Goal: Information Seeking & Learning: Learn about a topic

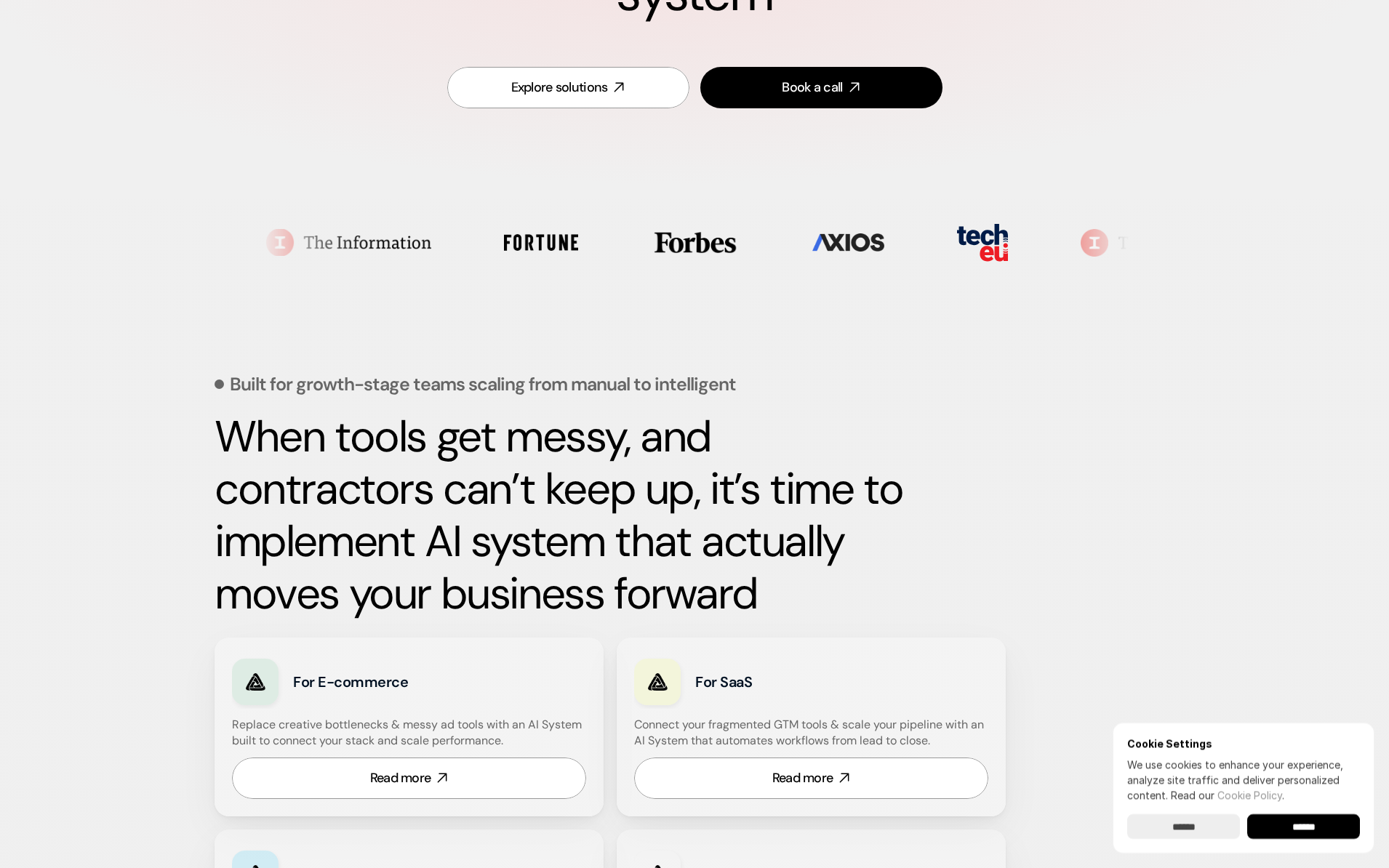
scroll to position [305, 0]
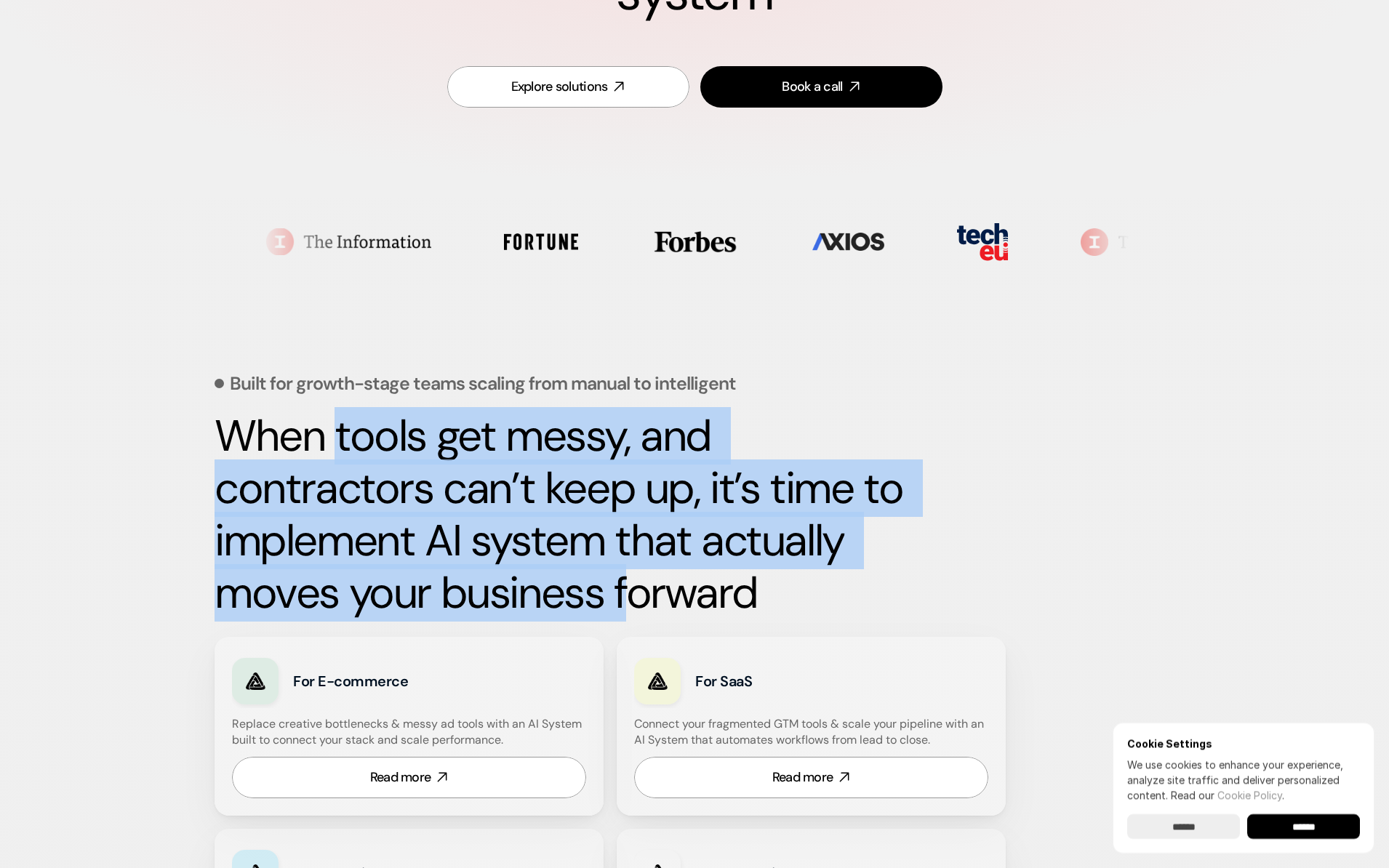
drag, startPoint x: 340, startPoint y: 435, endPoint x: 631, endPoint y: 566, distance: 319.1
click at [631, 566] on strong "When tools get messy, and contractors can’t keep up, it’s time to implement AI …" at bounding box center [563, 514] width 698 height 215
click at [633, 565] on strong "When tools get messy, and contractors can’t keep up, it’s time to implement AI …" at bounding box center [563, 514] width 698 height 215
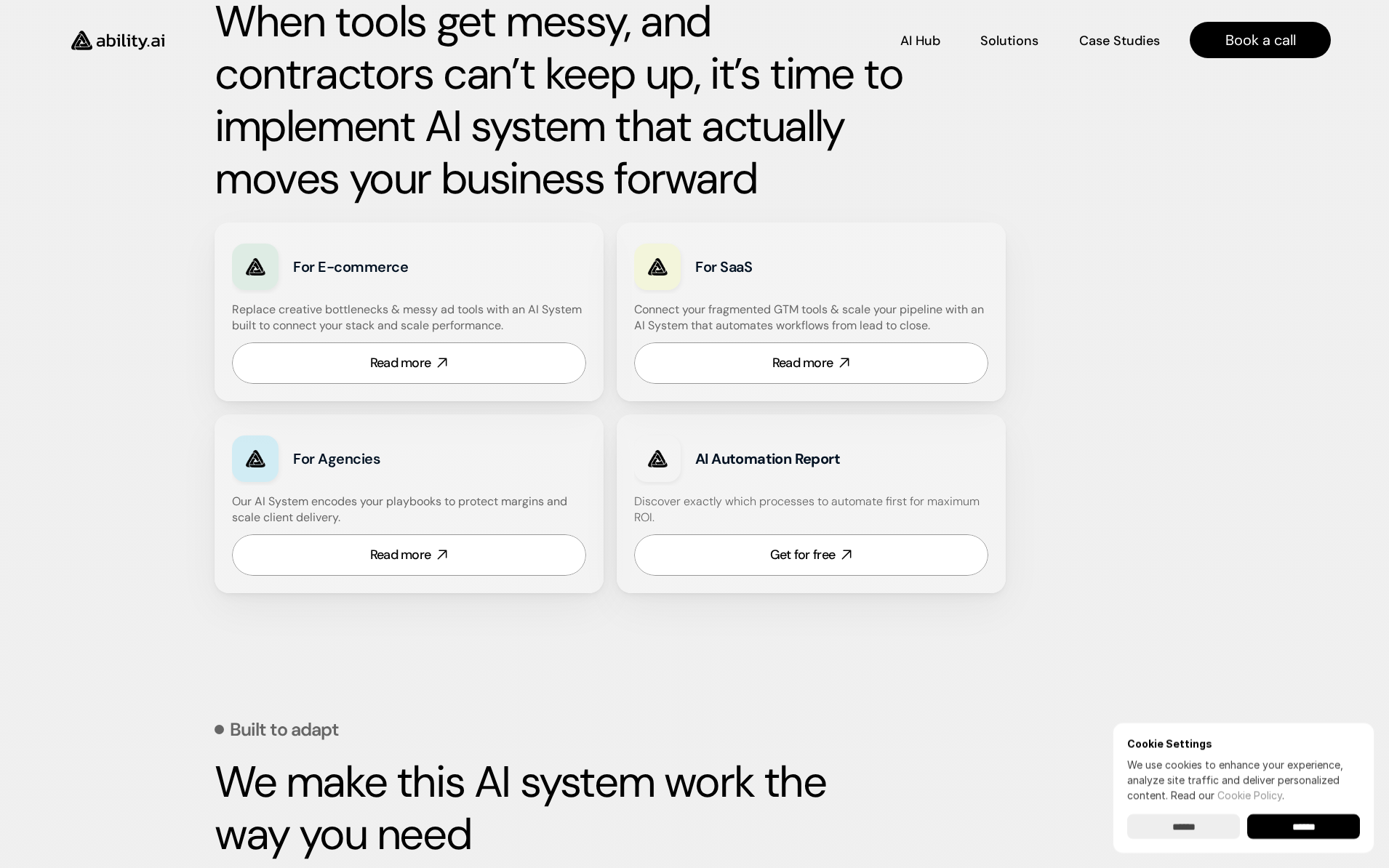
scroll to position [716, 0]
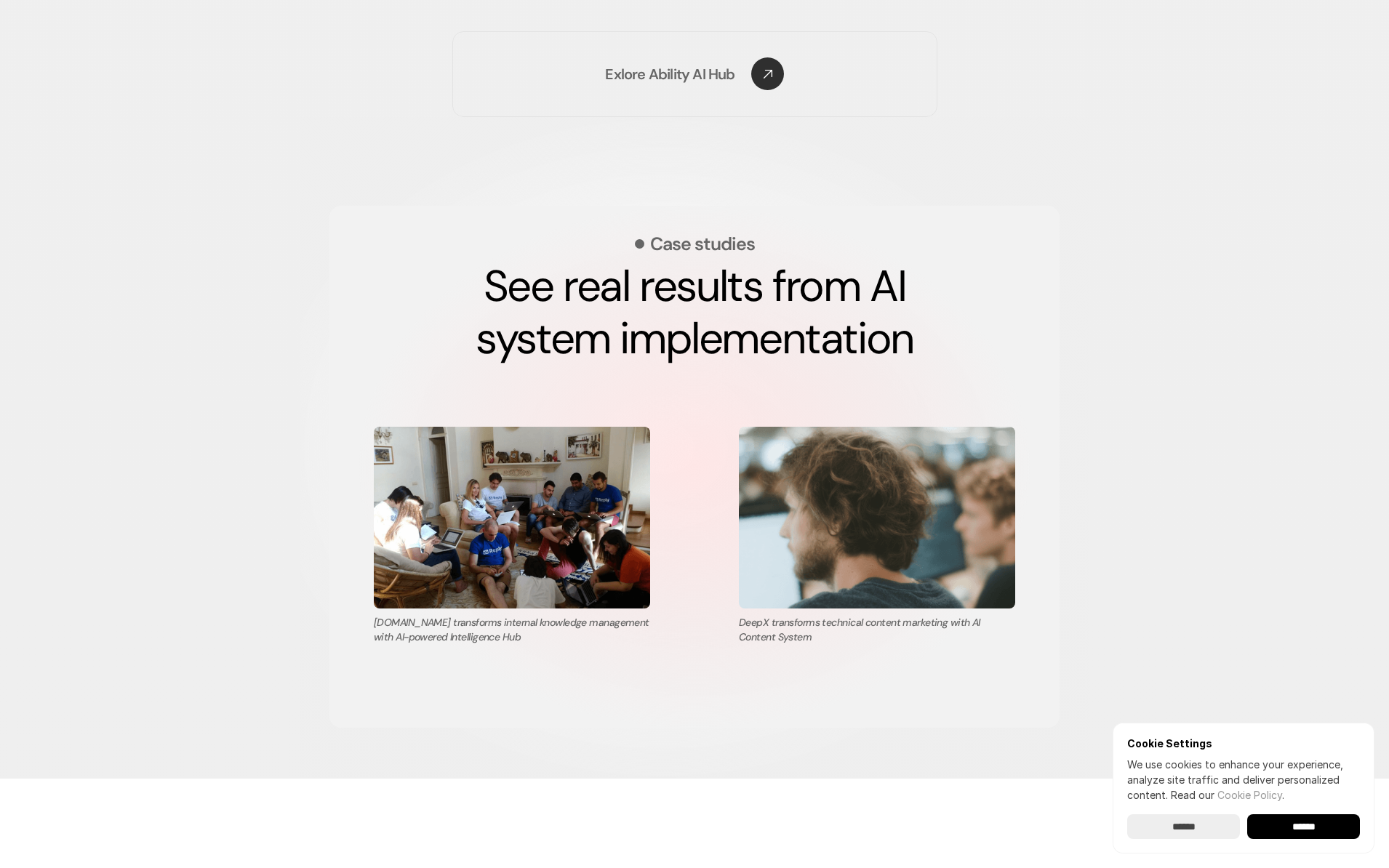
scroll to position [2376, 0]
click at [1212, 829] on input "******" at bounding box center [1183, 827] width 112 height 24
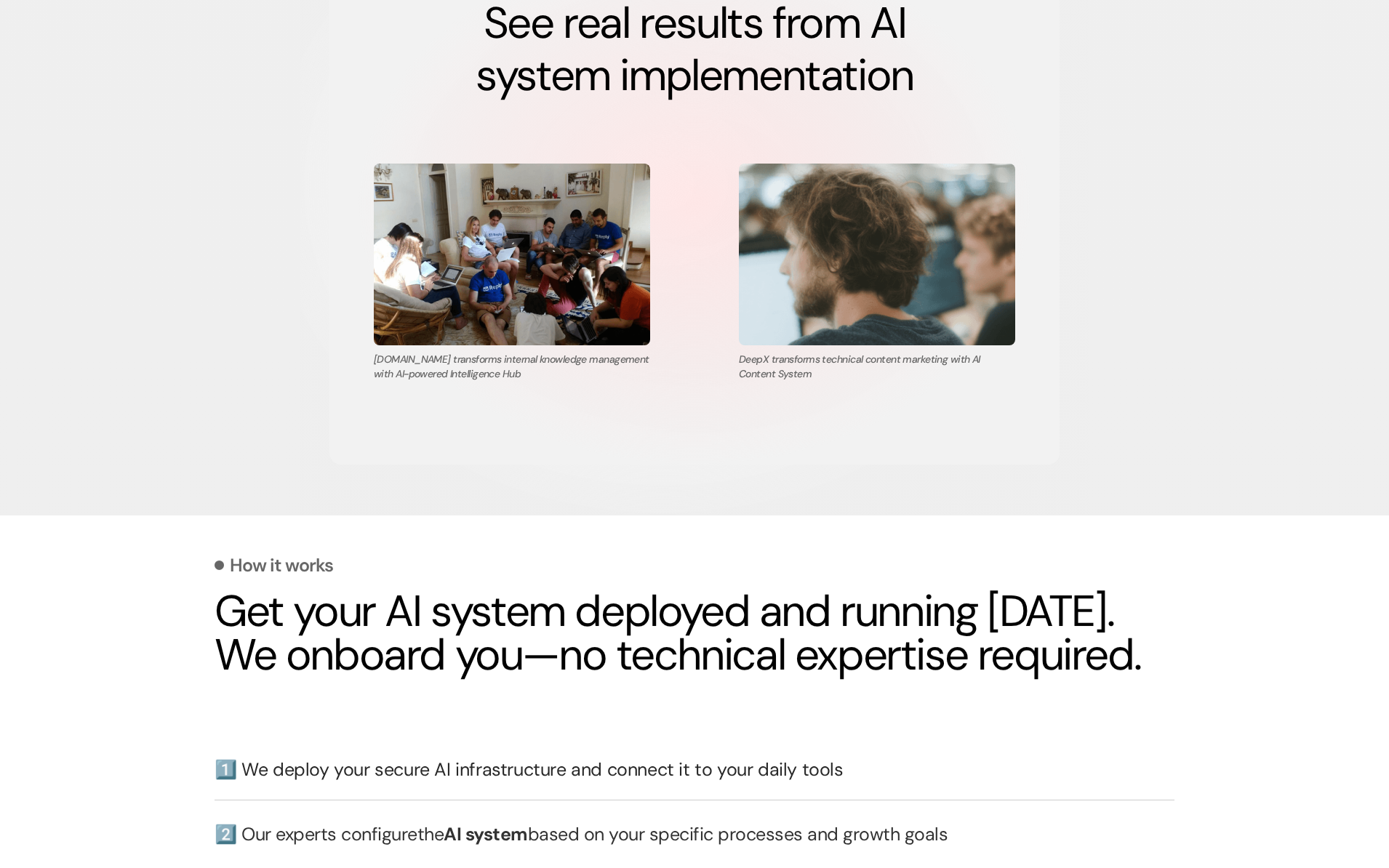
scroll to position [2639, 0]
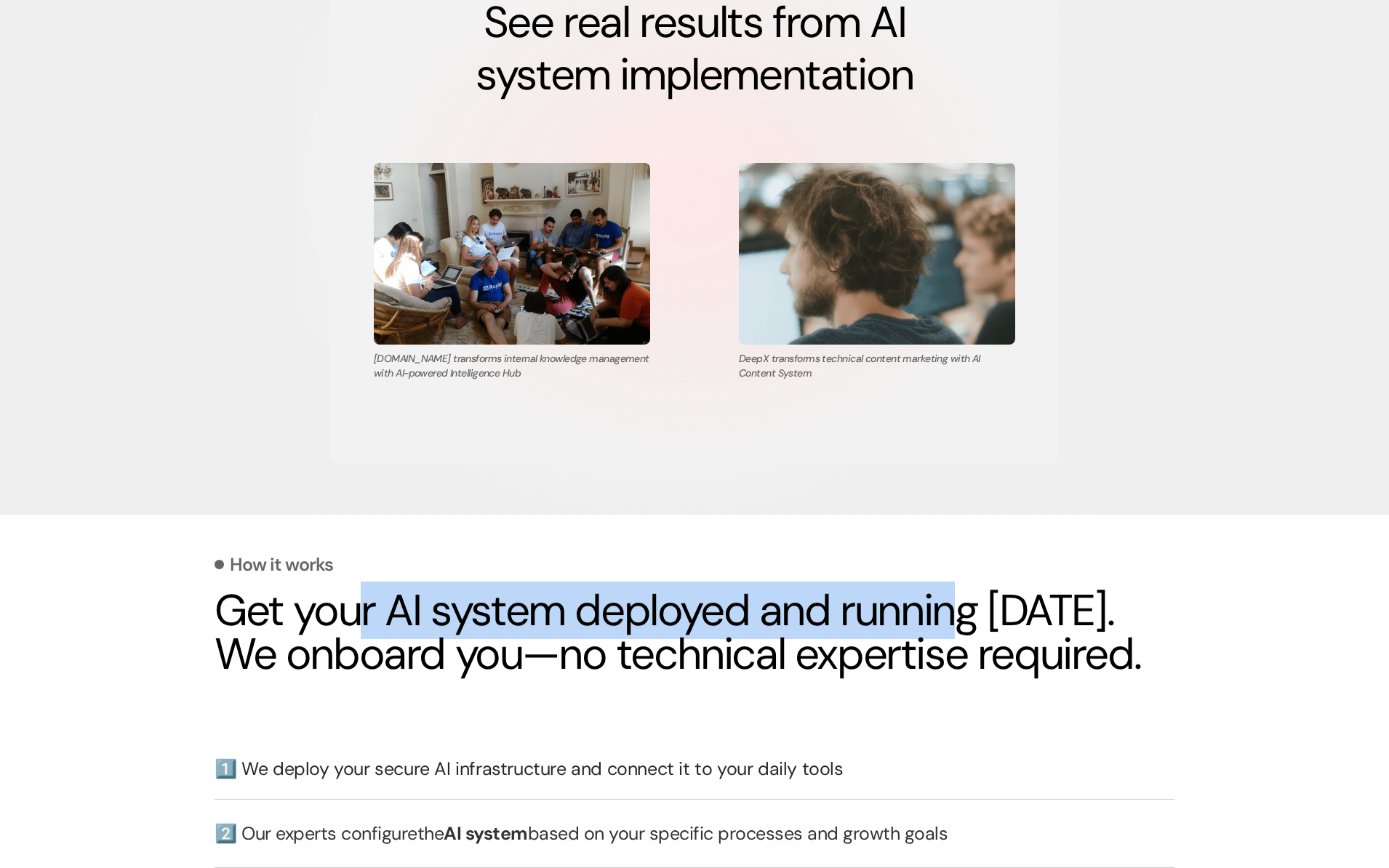
drag, startPoint x: 350, startPoint y: 611, endPoint x: 967, endPoint y: 615, distance: 617.0
click at [967, 615] on h2 "Get your AI system deployed and running [DATE]. We onboard you—no technical exp…" at bounding box center [695, 633] width 960 height 87
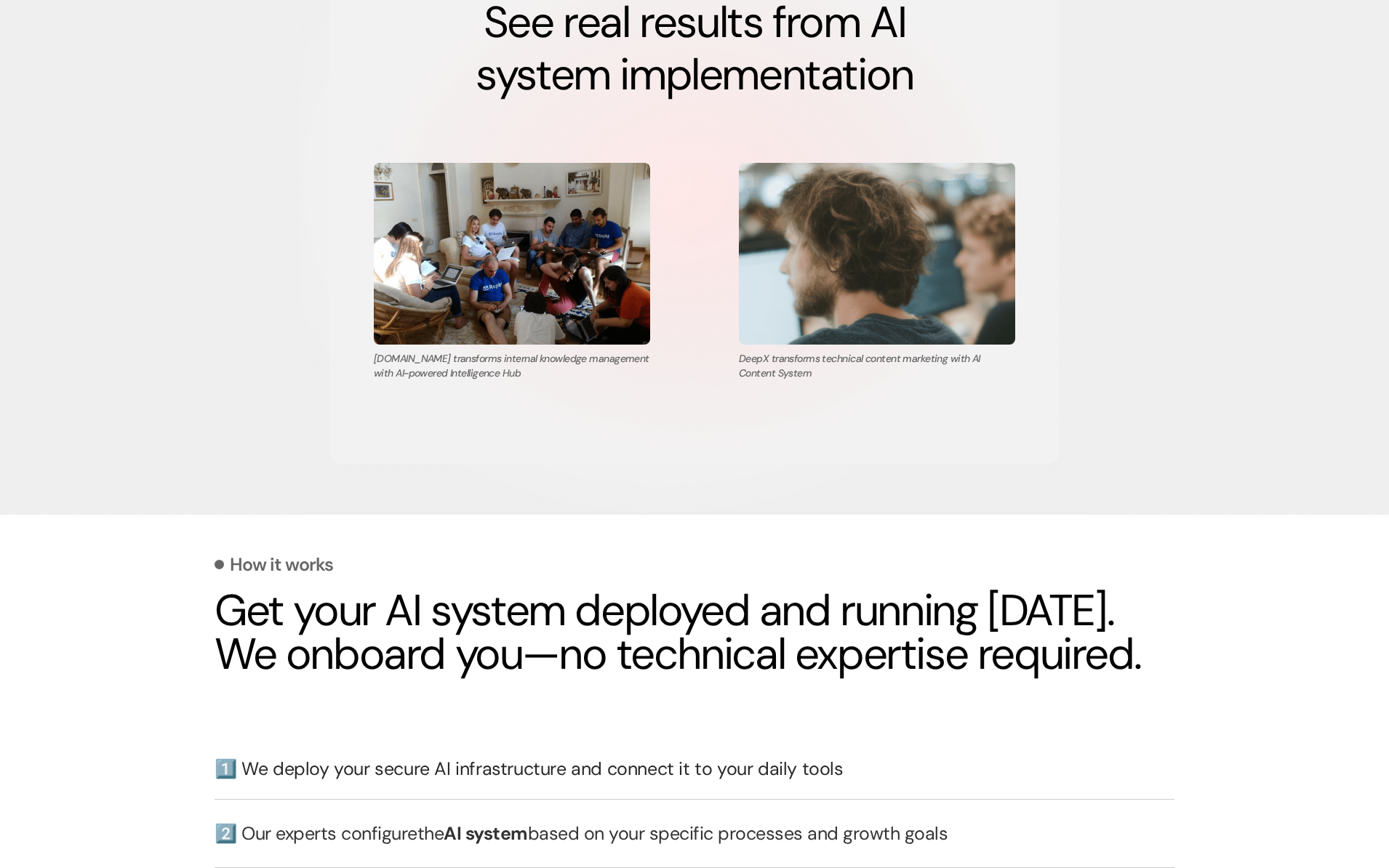
click at [967, 615] on h2 "Get your AI system deployed and running [DATE]. We onboard you—no technical exp…" at bounding box center [695, 633] width 960 height 87
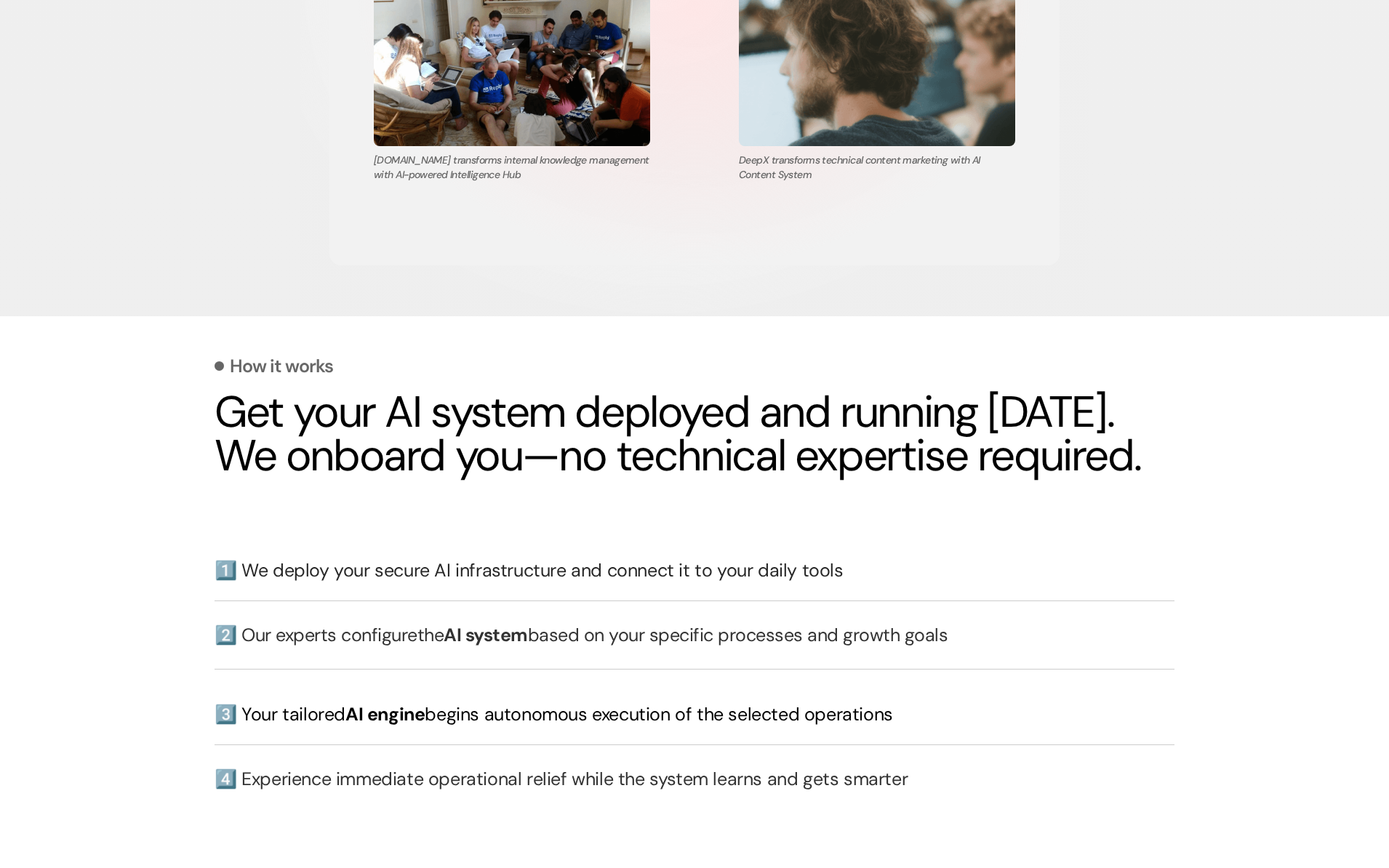
scroll to position [2839, 0]
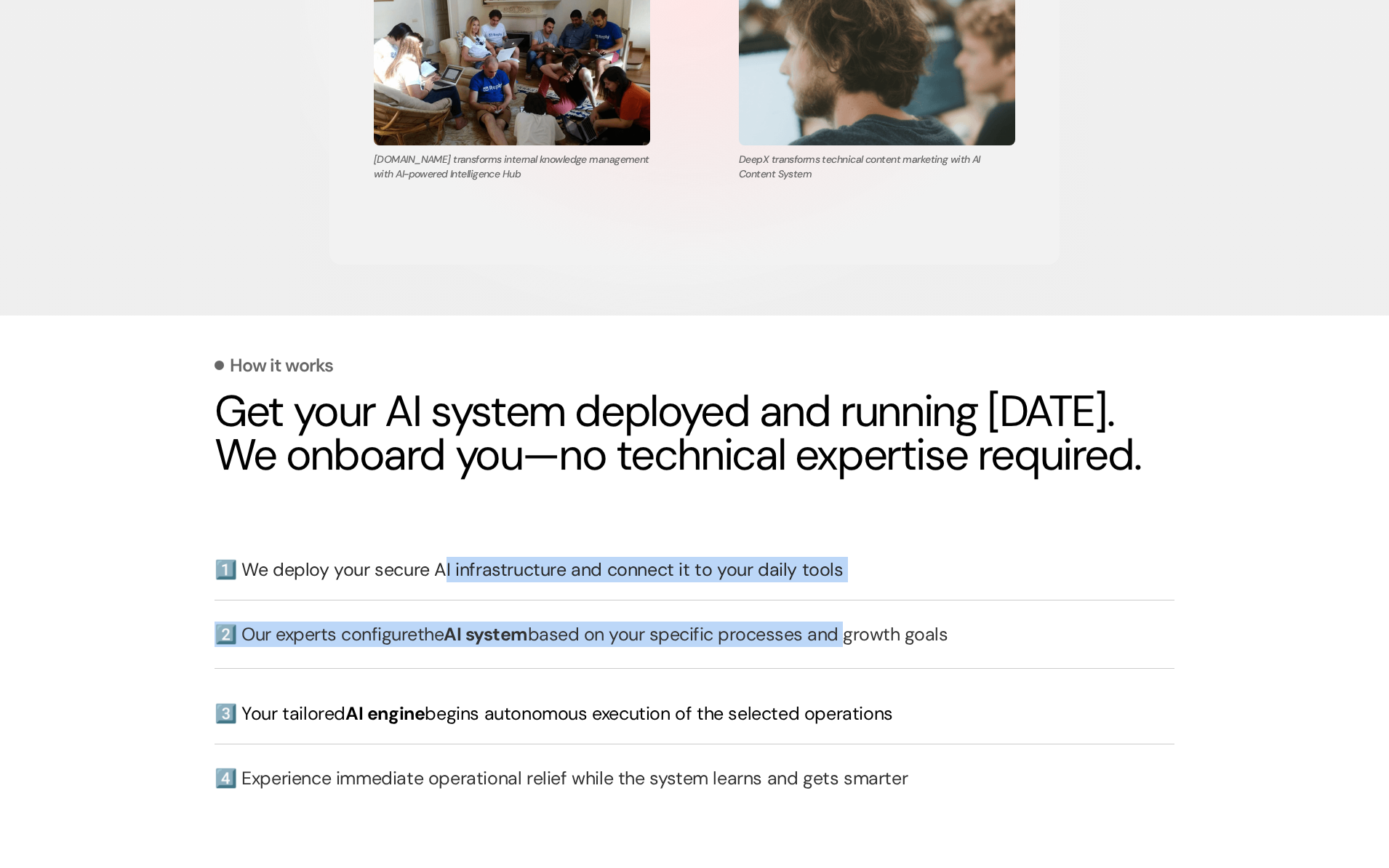
drag, startPoint x: 438, startPoint y: 606, endPoint x: 845, endPoint y: 670, distance: 412.0
click at [845, 670] on div "1️⃣ We deploy your secure AI infrastructure and connect it to your daily tools …" at bounding box center [695, 678] width 960 height 270
click at [845, 647] on h3 "2️⃣ Our experts configure the AI system based on your specific processes and gr…" at bounding box center [695, 633] width 960 height 25
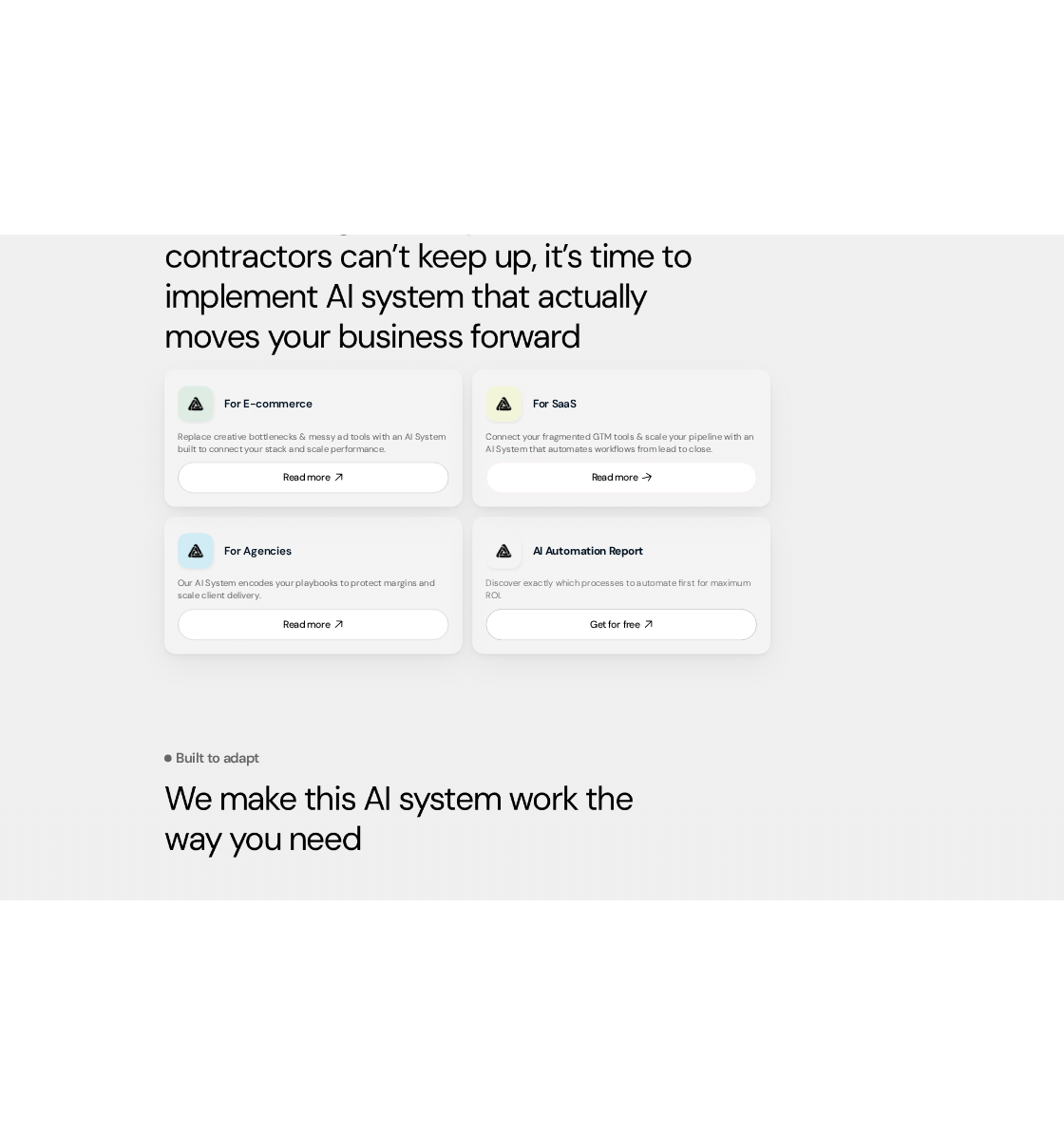
scroll to position [1000, 0]
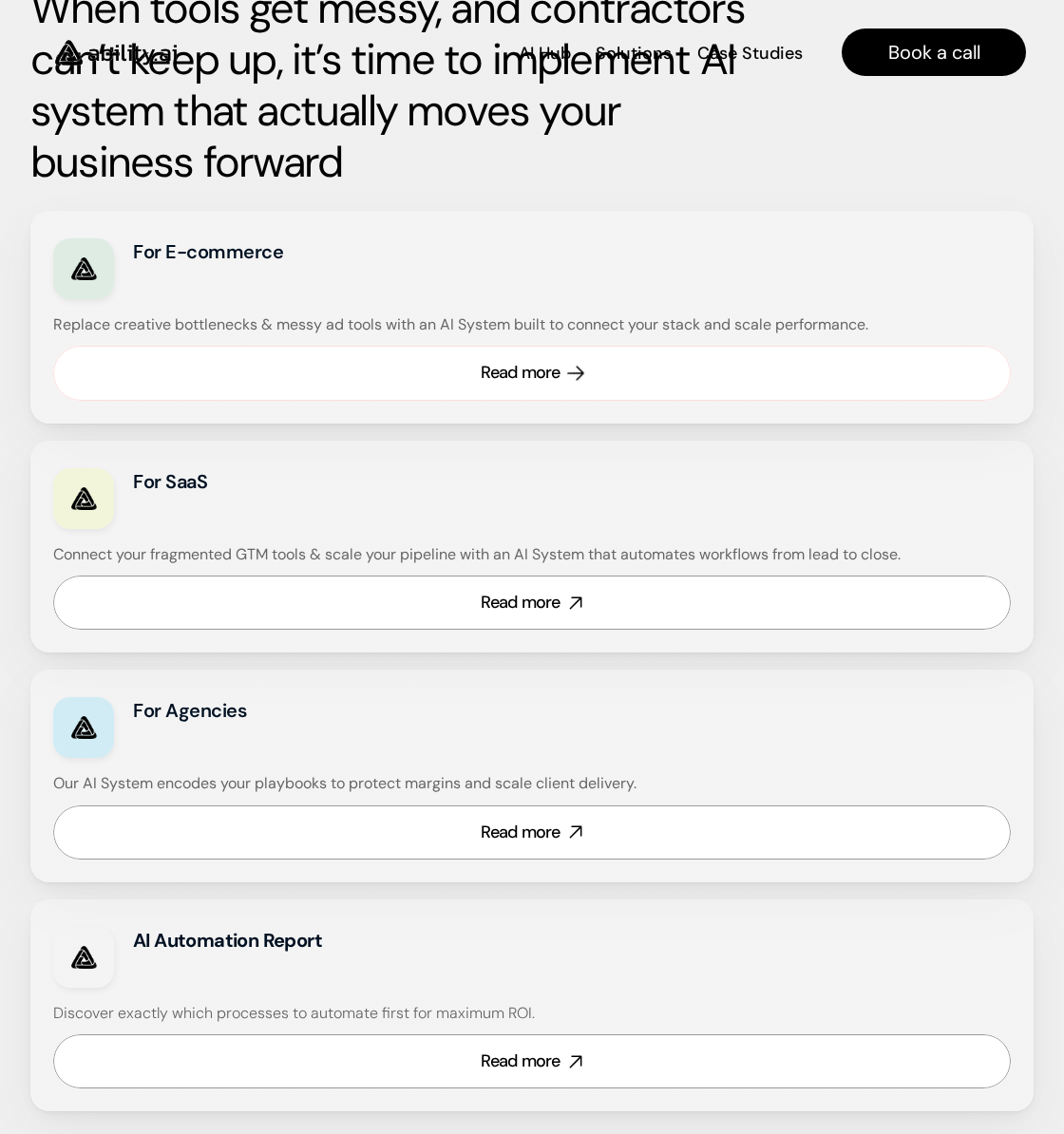
drag, startPoint x: 337, startPoint y: 423, endPoint x: 579, endPoint y: 371, distance: 247.5
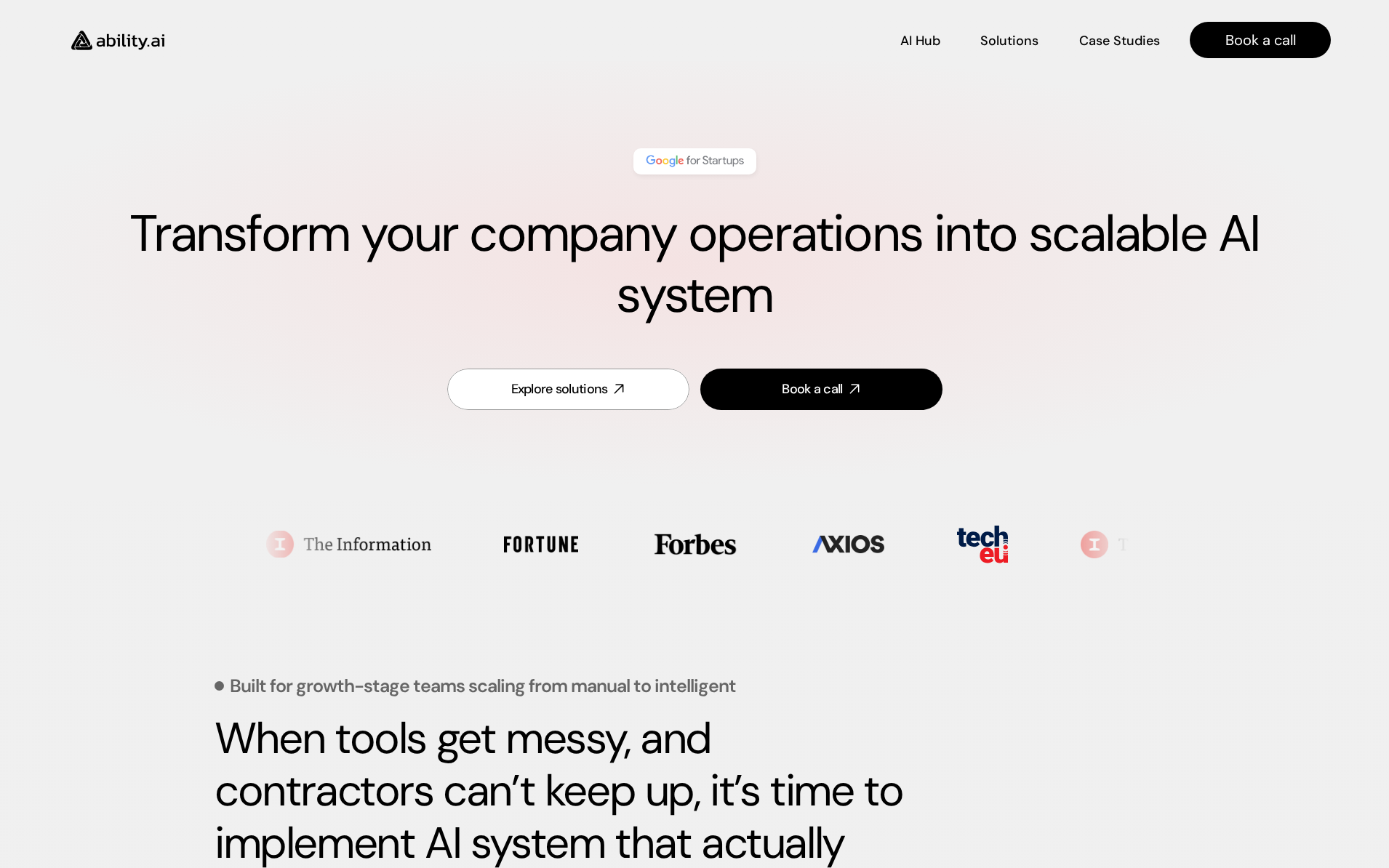
scroll to position [0, 0]
